Goal: Find specific page/section: Find specific page/section

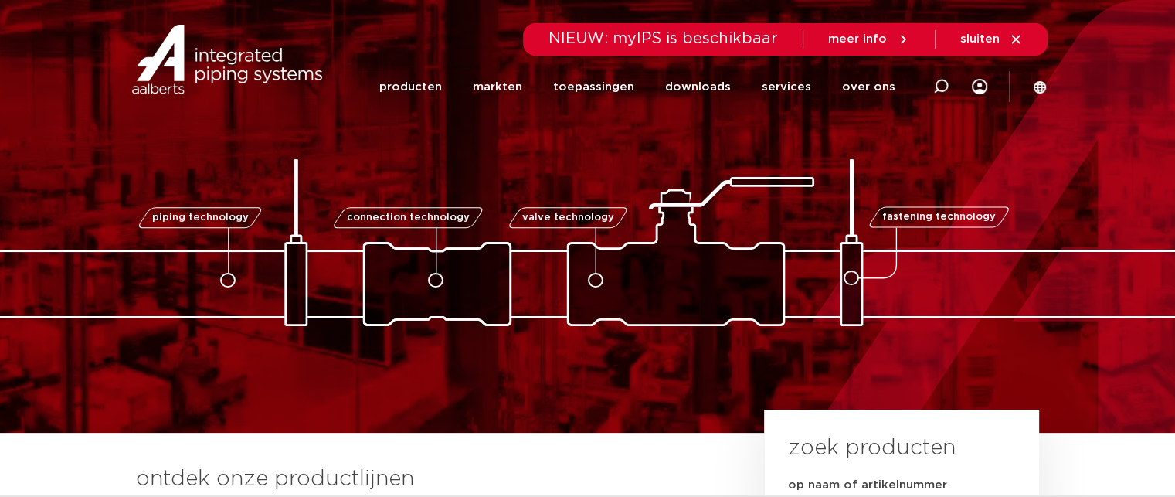
click at [936, 88] on icon at bounding box center [940, 86] width 15 height 15
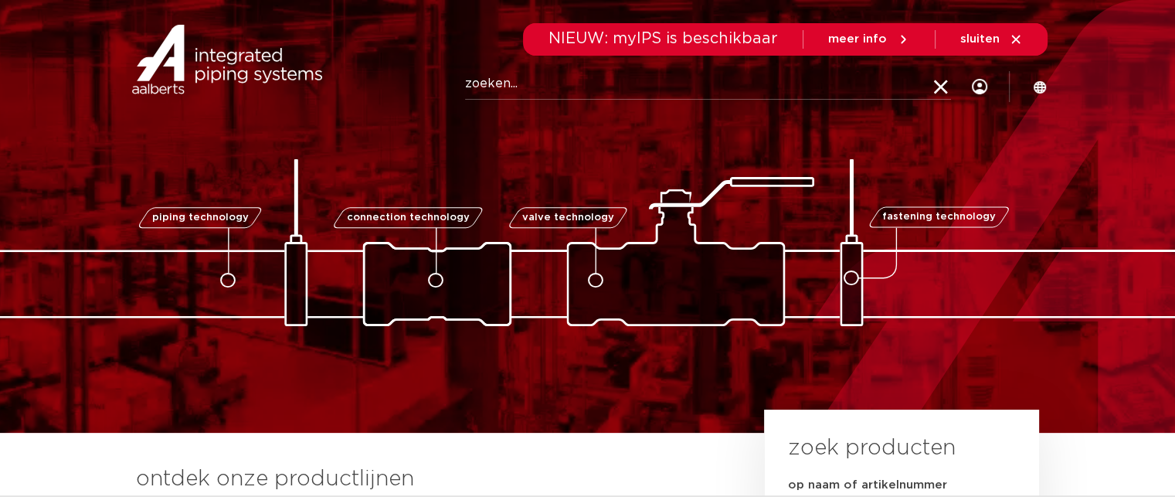
paste input "3850308"
type input "3850308"
click button "Zoeken" at bounding box center [0, 0] width 0 height 0
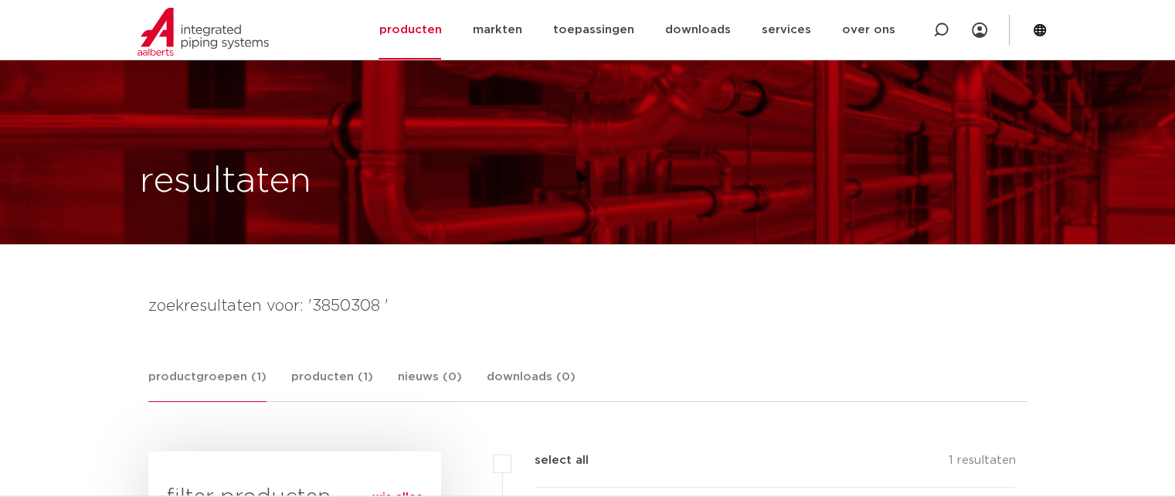
scroll to position [309, 0]
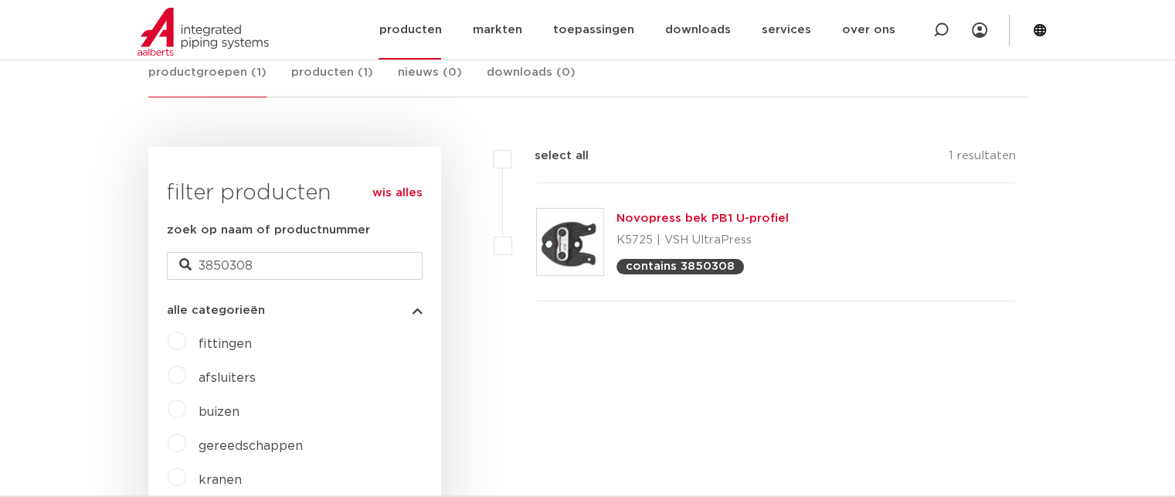
click at [180, 30] on img at bounding box center [203, 32] width 131 height 48
